Goal: Communication & Community: Ask a question

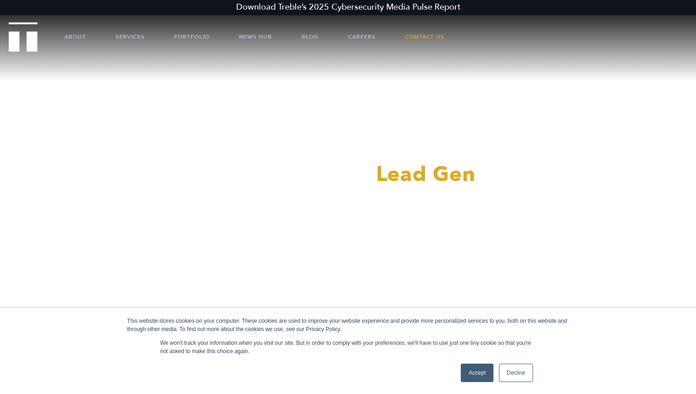
click at [458, 379] on div "Accept Decline" at bounding box center [497, 373] width 78 height 24
click at [467, 379] on link "Accept" at bounding box center [477, 373] width 33 height 18
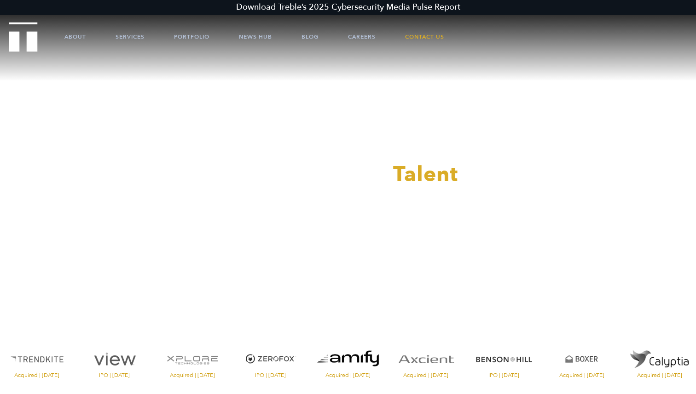
click at [445, 33] on div at bounding box center [348, 197] width 696 height 394
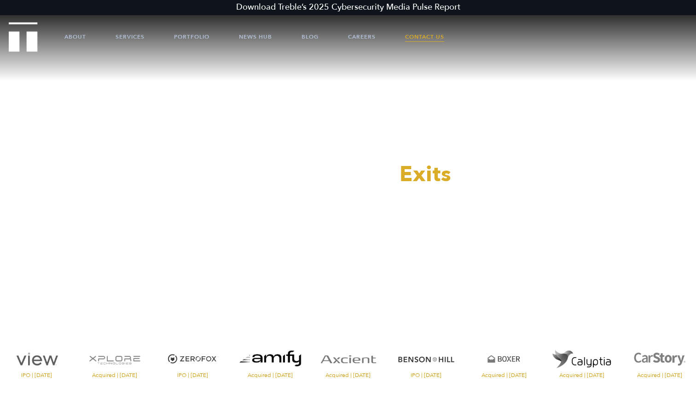
click at [436, 34] on link "Contact Us" at bounding box center [424, 37] width 39 height 28
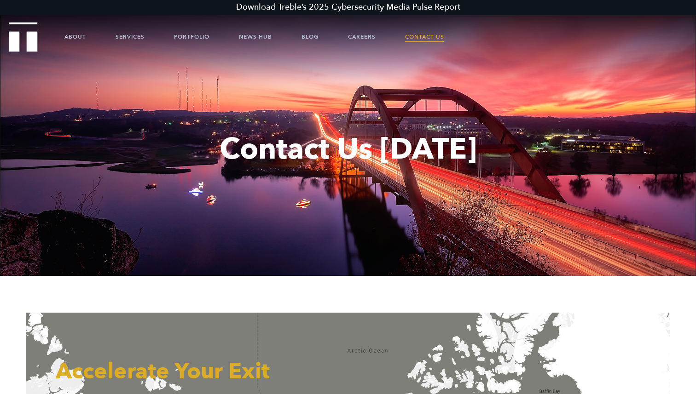
click at [429, 38] on link "Contact Us" at bounding box center [424, 37] width 39 height 28
click at [418, 40] on link "Contact Us" at bounding box center [424, 37] width 39 height 28
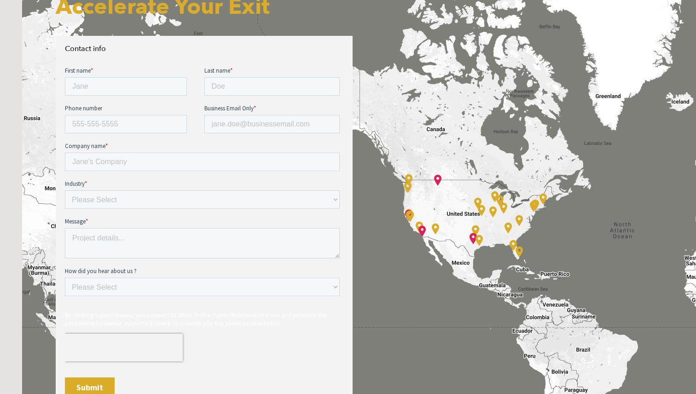
scroll to position [365, 0]
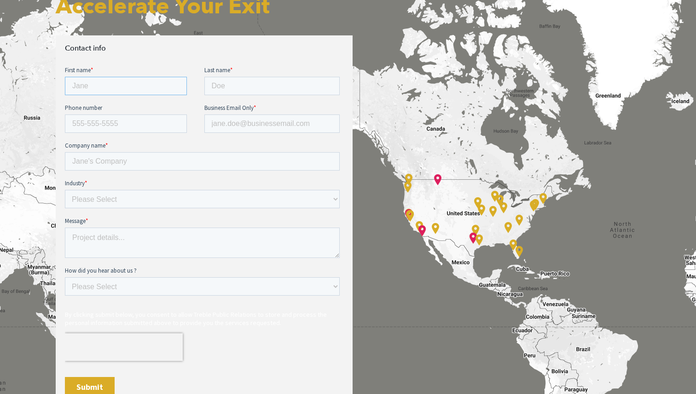
click at [166, 91] on input "First name *" at bounding box center [126, 86] width 122 height 18
click at [156, 213] on fieldset "Industry * Please Select E-commerce AI API Big Data Bio Tech (including Life Sc…" at bounding box center [204, 198] width 278 height 38
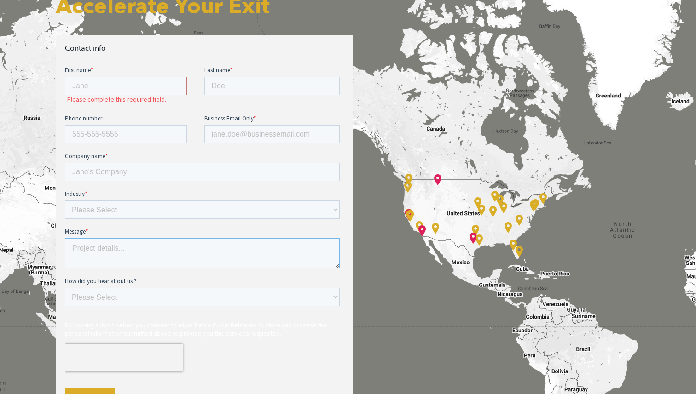
click at [154, 243] on textarea "Message *" at bounding box center [202, 253] width 275 height 30
paste textarea "I’m [PERSON_NAME], Marketing Manager for BEAM at [GEOGRAPHIC_DATA]. We’re explo…"
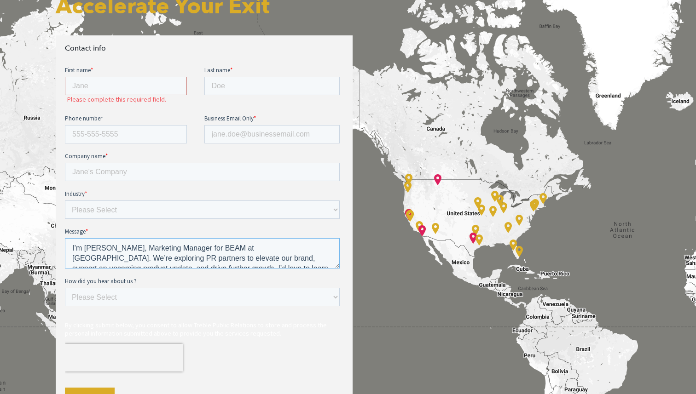
scroll to position [15, 0]
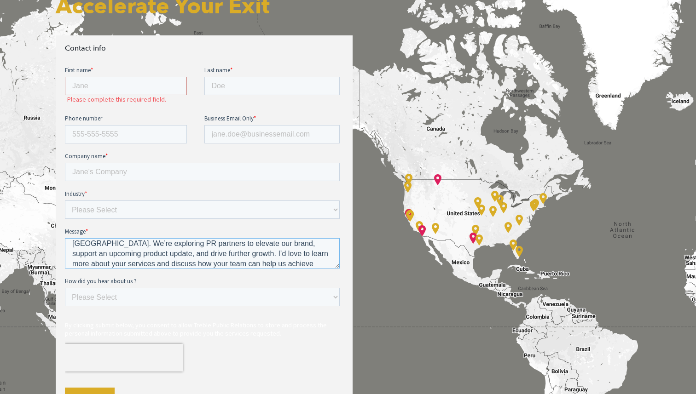
type textarea "I’m [PERSON_NAME], Marketing Manager for BEAM at [GEOGRAPHIC_DATA]. We’re explo…"
click at [115, 76] on div "First name * Please complete this required field." at bounding box center [134, 86] width 139 height 40
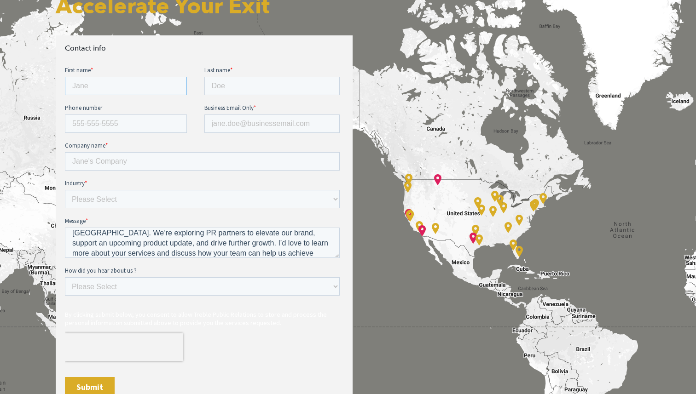
click at [115, 84] on input "First name *" at bounding box center [126, 86] width 122 height 18
type input "Garima"
click at [289, 68] on label "Last name *" at bounding box center [273, 70] width 139 height 9
click at [289, 77] on input "Last name *" at bounding box center [272, 86] width 136 height 18
click at [272, 84] on input "Last name *" at bounding box center [272, 86] width 136 height 18
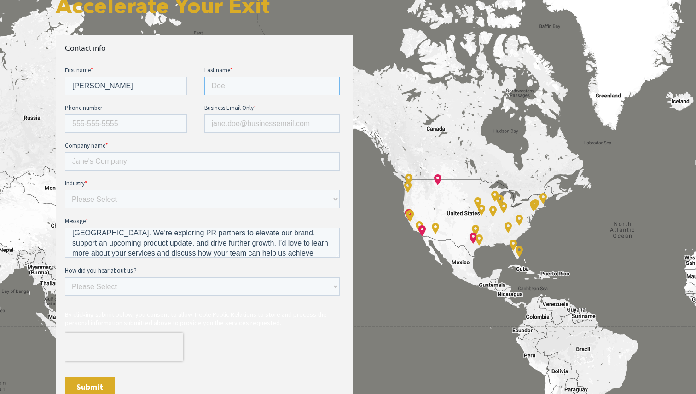
type input "Singh"
click at [121, 122] on input "Phone number" at bounding box center [126, 124] width 122 height 18
paste input "+12694680349"
type input "+12694680349"
click at [243, 127] on input "Business Email Only *" at bounding box center [272, 124] width 136 height 18
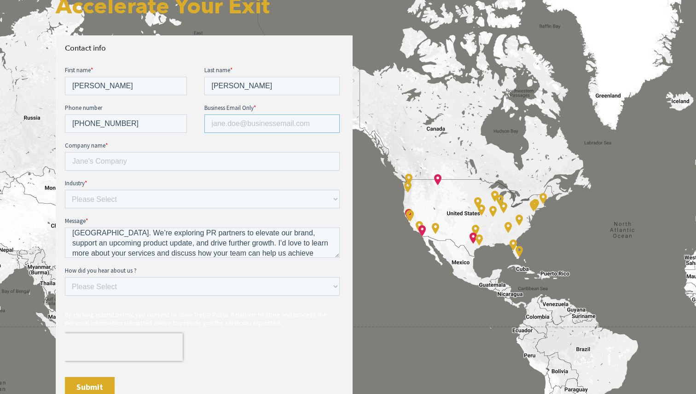
type input "garima@attentive.ai"
click at [183, 161] on input "Company name *" at bounding box center [202, 161] width 275 height 18
type input "Attentive.ai"
click at [180, 202] on select "Please Select E-commerce AI API Big Data Bio Tech (including Life Sciences) Blo…" at bounding box center [202, 199] width 275 height 18
select select "SaaS"
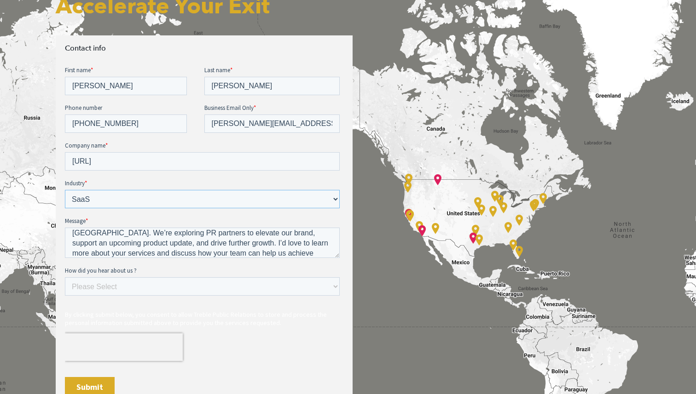
scroll to position [20, 0]
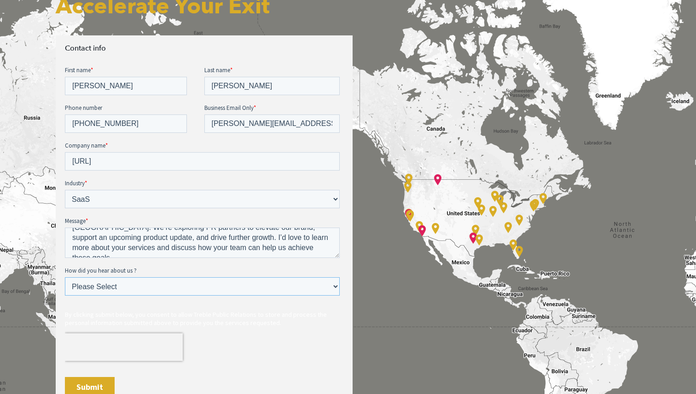
click at [133, 286] on select "Please Select Ad online Social media Video Another website Word of mouth Job li…" at bounding box center [202, 286] width 275 height 18
select select "Search online"
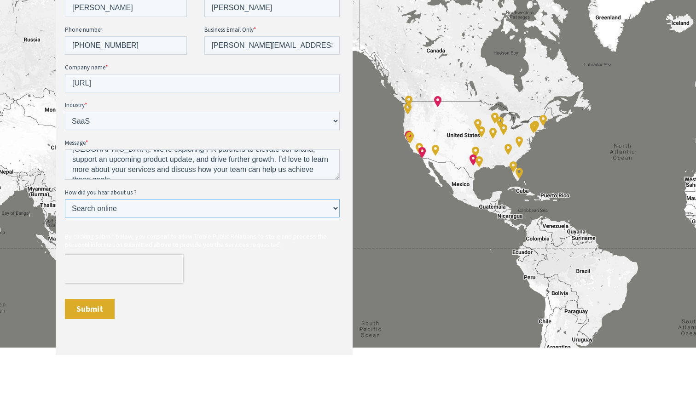
scroll to position [498, 0]
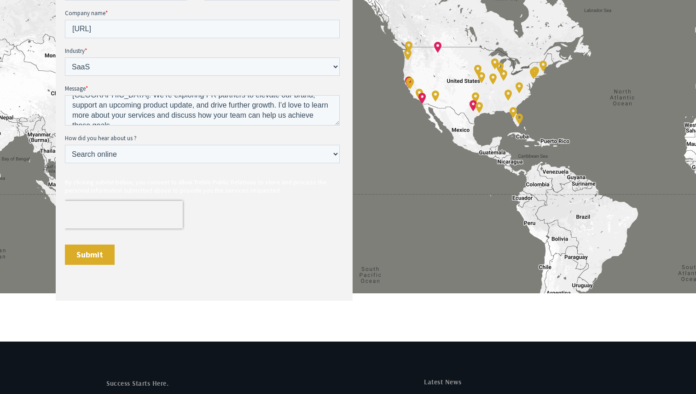
click at [101, 255] on input "Submit" at bounding box center [90, 255] width 50 height 20
